Goal: Transaction & Acquisition: Book appointment/travel/reservation

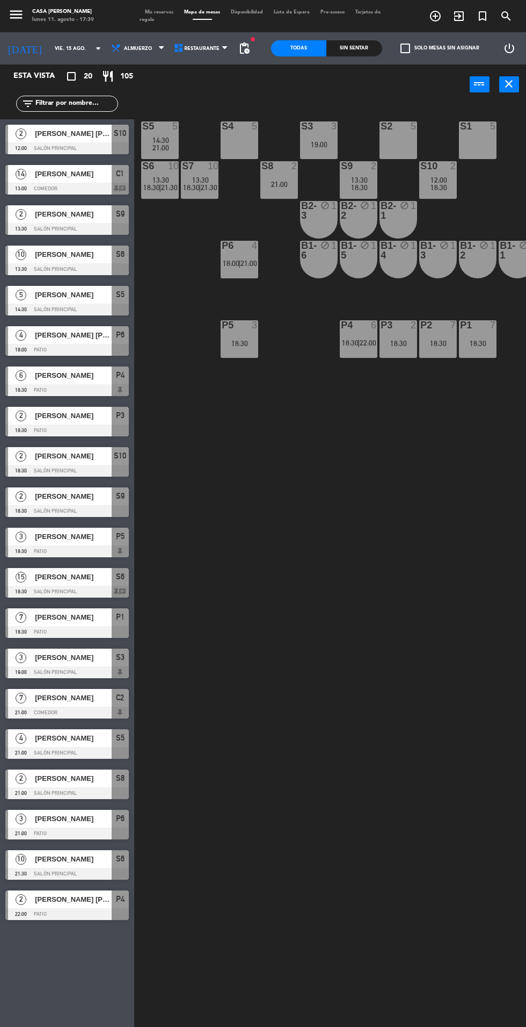
click at [27, 176] on div "14" at bounding box center [21, 174] width 26 height 18
click at [370, 689] on div "S5 5 14:30 21:00 S4 5 S3 3 19:00 S2 5 S1 5 S6 10 13:30 18:30 | 21:30 S7 10 13:3…" at bounding box center [333, 564] width 387 height 922
click at [59, 48] on input "vie. 15 ago." at bounding box center [83, 48] width 68 height 17
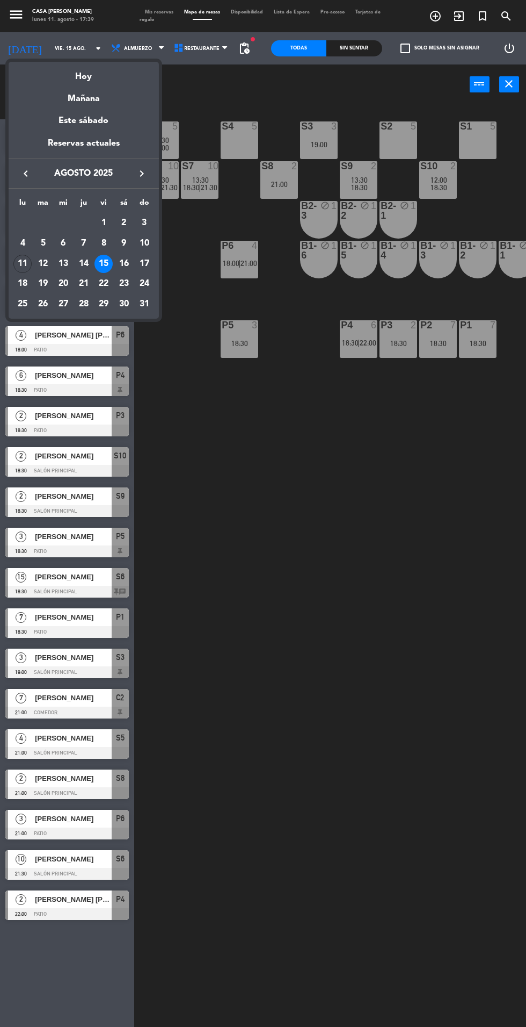
click at [83, 76] on div "Hoy" at bounding box center [84, 73] width 150 height 22
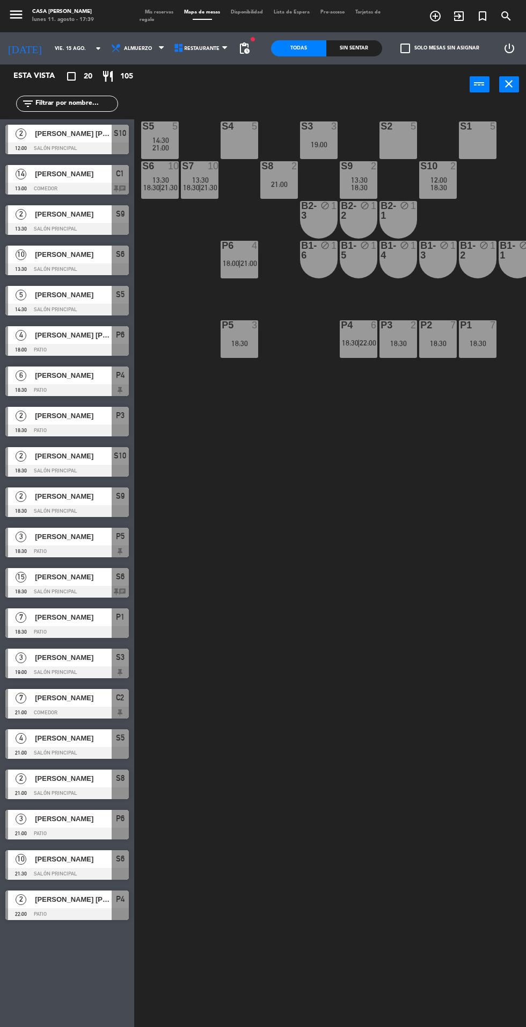
type input "lun. 11 ago."
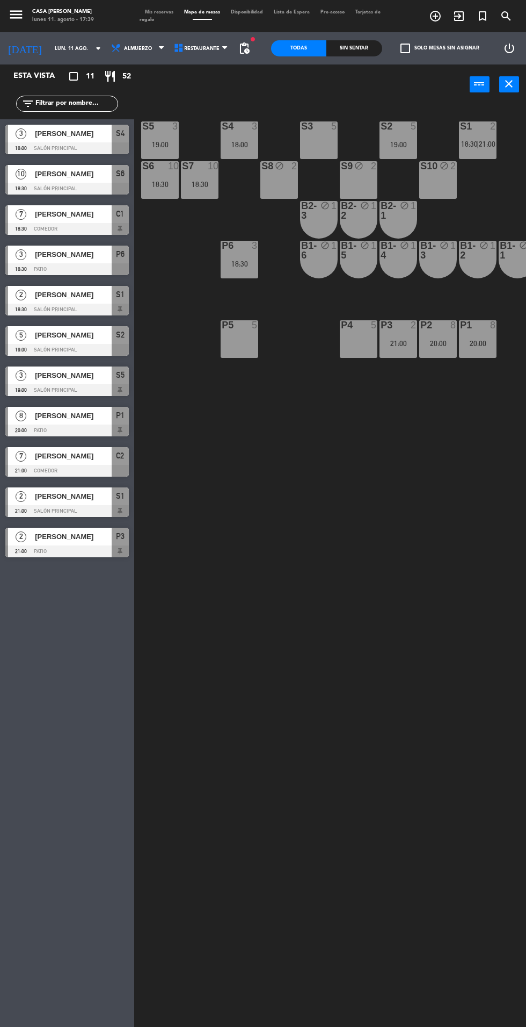
click at [234, 344] on div "P5 5" at bounding box center [240, 339] width 38 height 38
click at [285, 89] on button "[GEOGRAPHIC_DATA]" at bounding box center [302, 84] width 56 height 21
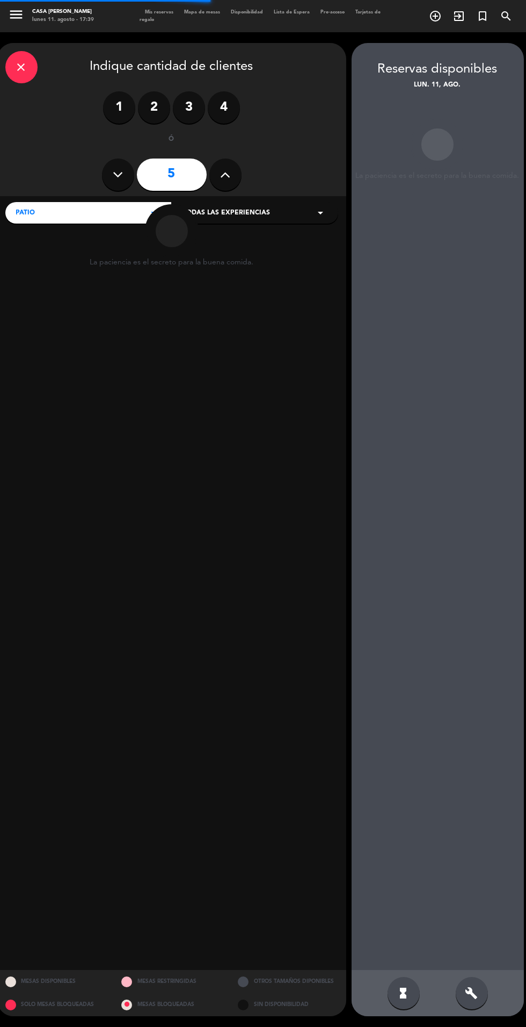
click at [214, 109] on label "4" at bounding box center [224, 107] width 32 height 32
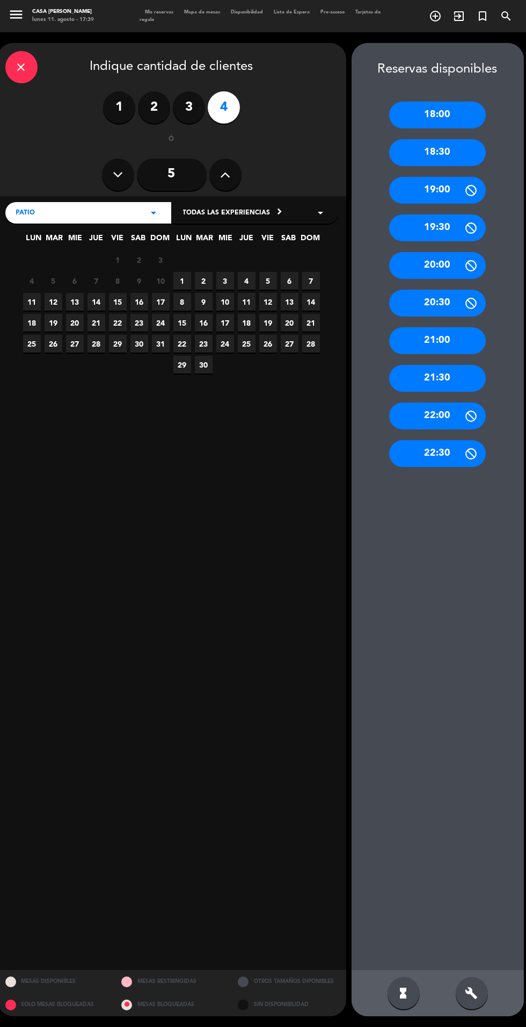
click at [405, 262] on div "20:00" at bounding box center [437, 265] width 97 height 27
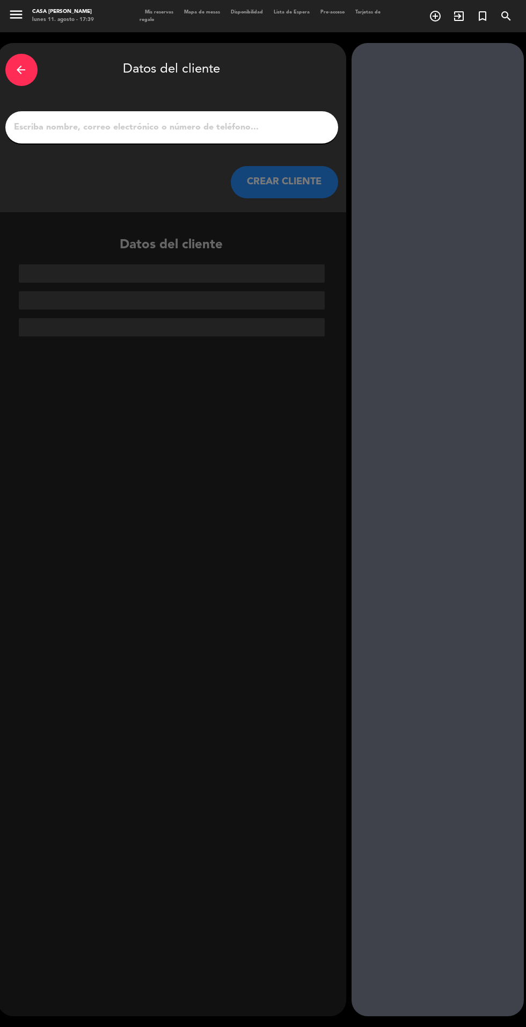
click at [123, 131] on input "1" at bounding box center [171, 127] width 317 height 15
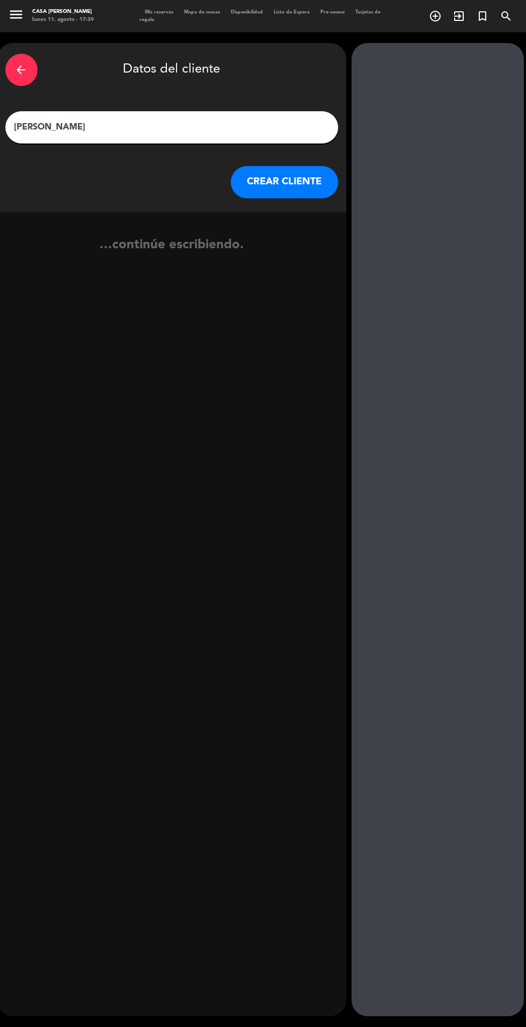
type input "[PERSON_NAME]"
click at [309, 198] on button "CREAR CLIENTE" at bounding box center [284, 182] width 107 height 32
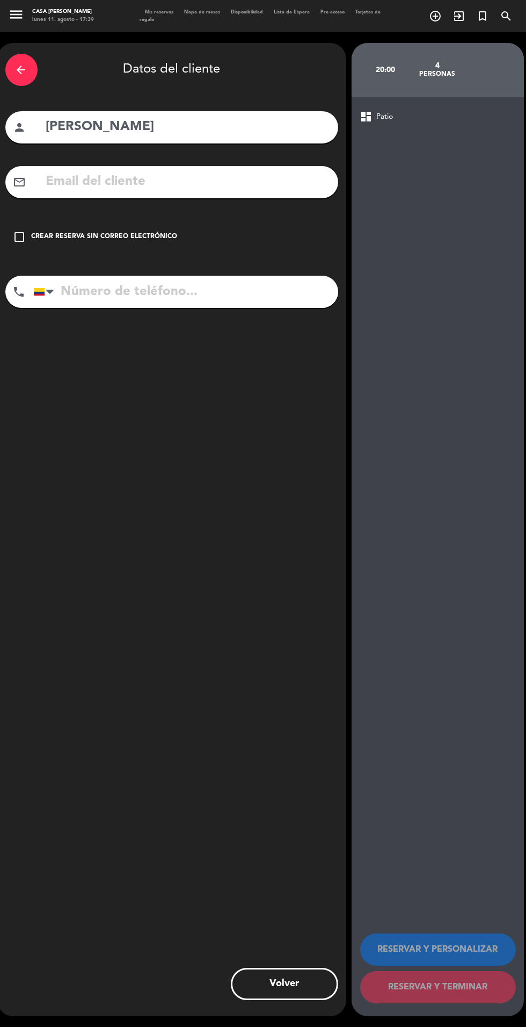
click at [131, 247] on div "check_box_outline_blank Crear reserva sin correo electrónico" at bounding box center [171, 237] width 333 height 32
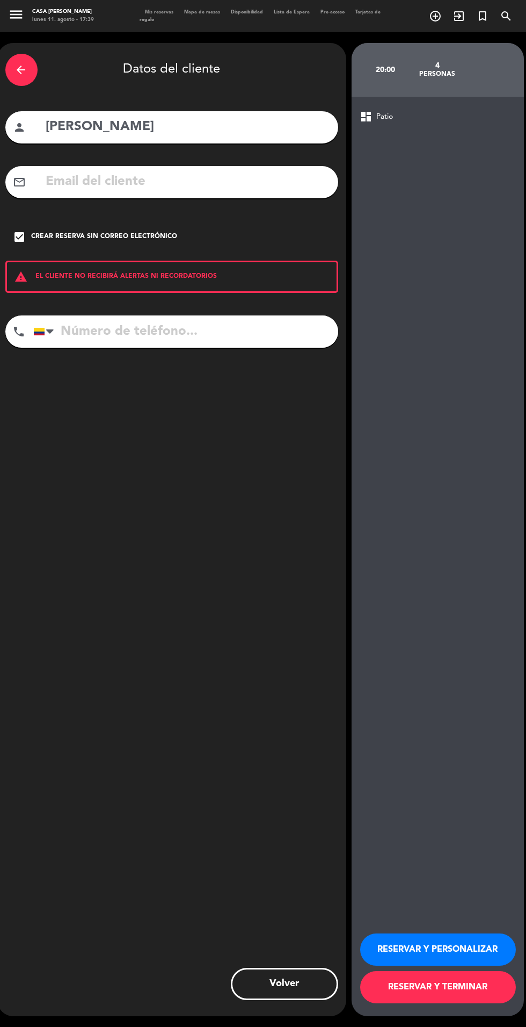
scroll to position [97, 0]
click at [460, 985] on button "RESERVAR Y TERMINAR" at bounding box center [438, 987] width 156 height 32
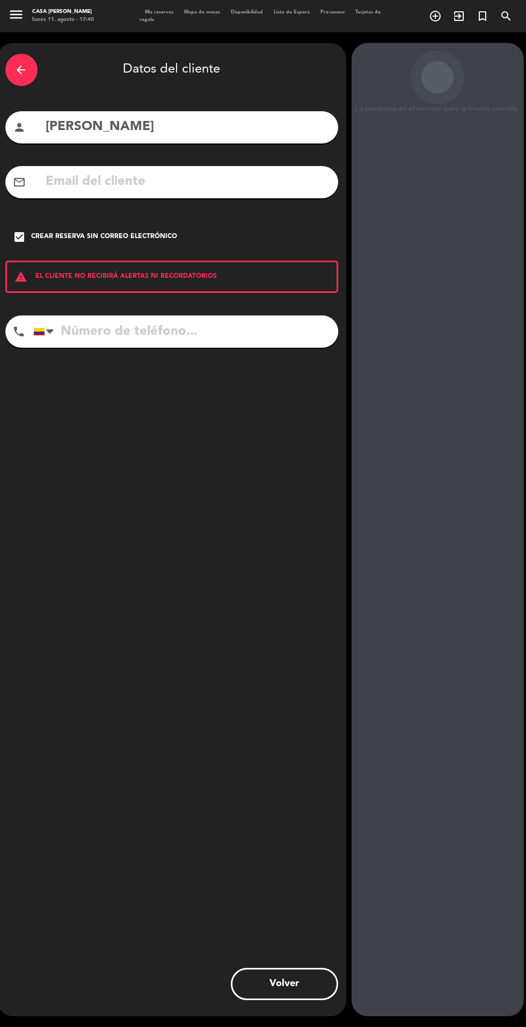
scroll to position [0, 0]
